Goal: Information Seeking & Learning: Learn about a topic

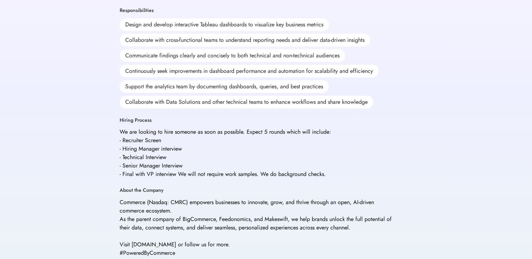
scroll to position [246, 0]
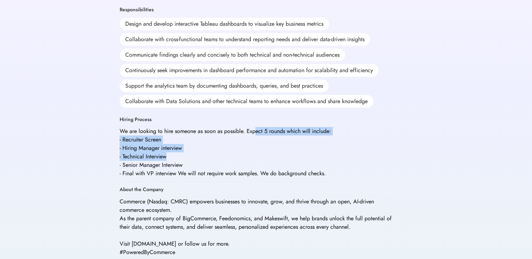
drag, startPoint x: 255, startPoint y: 115, endPoint x: 258, endPoint y: 142, distance: 26.9
click at [258, 142] on div "We are looking to hire someone as soon as possible. Expect 5 rounds which will …" at bounding box center [226, 152] width 212 height 51
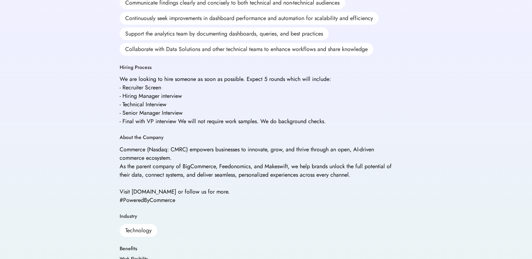
scroll to position [300, 0]
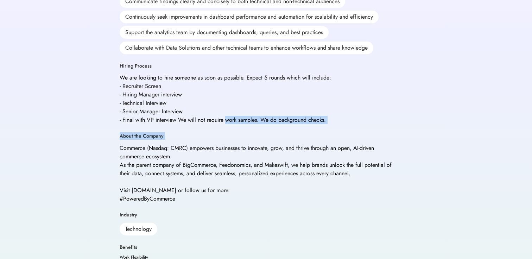
drag, startPoint x: 226, startPoint y: 102, endPoint x: 226, endPoint y: 120, distance: 18.0
click at [226, 120] on div "Analytics Analyst I - Hybrid Commerce Posted [DATE] 2:48 pm We are seeking an a…" at bounding box center [266, 53] width 293 height 632
click at [226, 133] on div "About the Company Commerce (Nasdaq: CMRC) empowers businesses to innovate, grow…" at bounding box center [257, 168] width 275 height 70
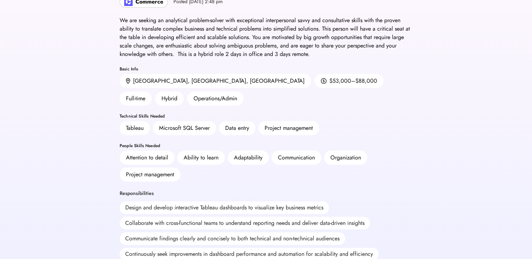
scroll to position [0, 0]
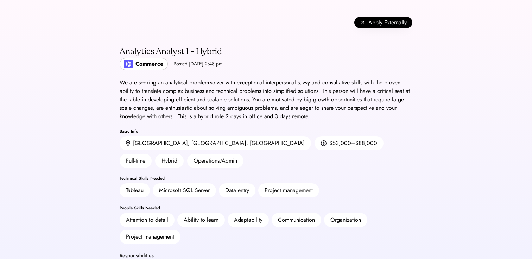
click at [148, 66] on div "Commerce" at bounding box center [150, 64] width 28 height 8
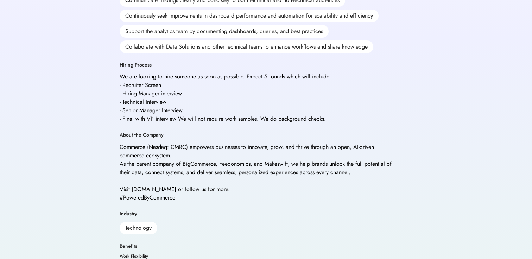
scroll to position [295, 0]
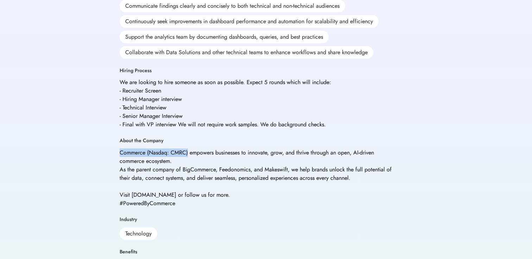
drag, startPoint x: 121, startPoint y: 136, endPoint x: 188, endPoint y: 136, distance: 66.9
click at [188, 149] on div "Commerce (Nasdaq: CMRC) empowers businesses to innovate, grow, and thrive throu…" at bounding box center [257, 178] width 275 height 59
click at [190, 149] on div "Commerce (Nasdaq: CMRC) empowers businesses to innovate, grow, and thrive throu…" at bounding box center [257, 178] width 275 height 59
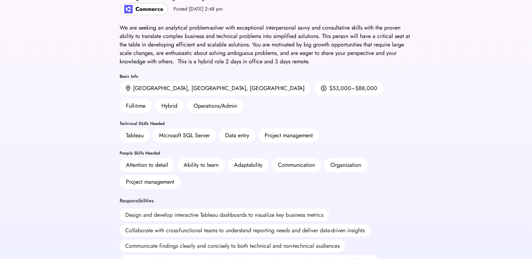
scroll to position [0, 0]
